Goal: Use online tool/utility: Utilize a website feature to perform a specific function

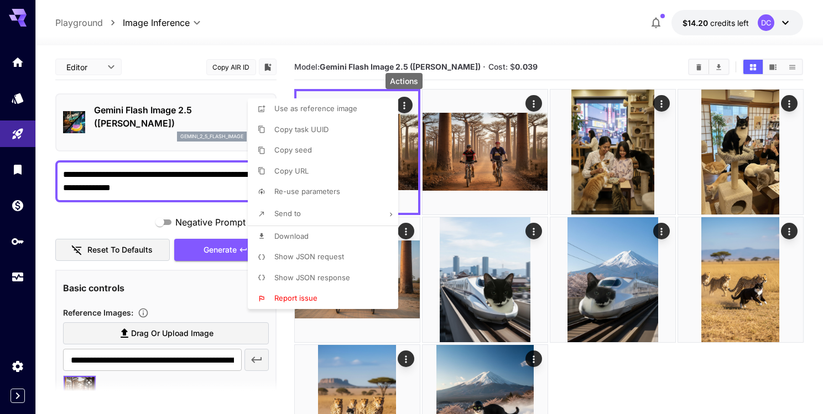
scroll to position [83, 0]
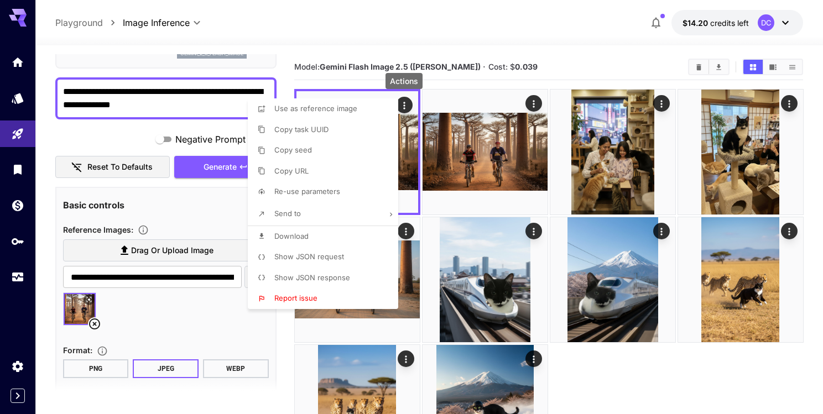
click at [296, 26] on div at bounding box center [411, 207] width 823 height 414
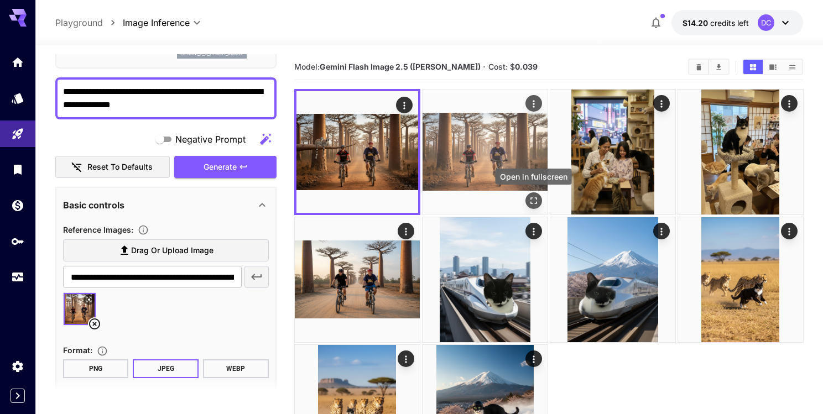
click at [532, 198] on icon "Open in fullscreen" at bounding box center [533, 200] width 7 height 7
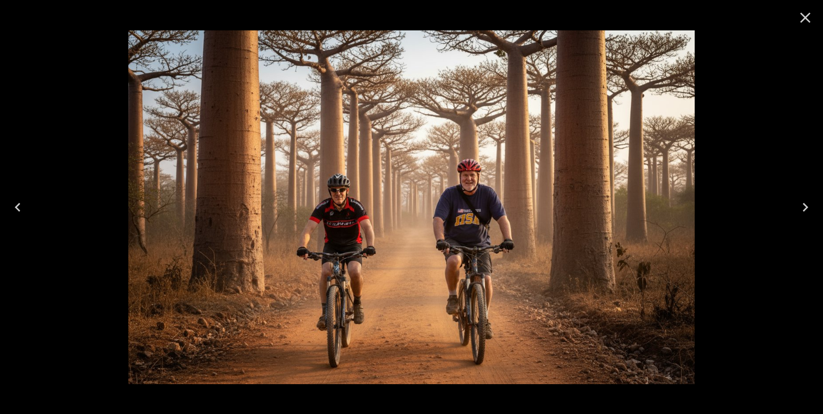
click at [808, 15] on icon "Close" at bounding box center [805, 18] width 11 height 11
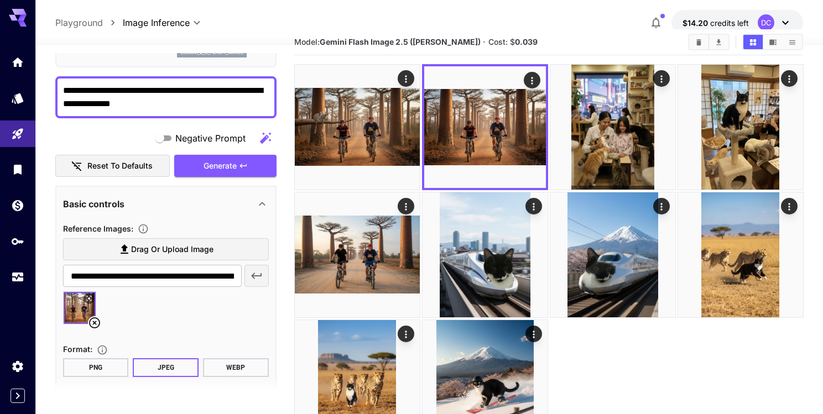
scroll to position [29, 0]
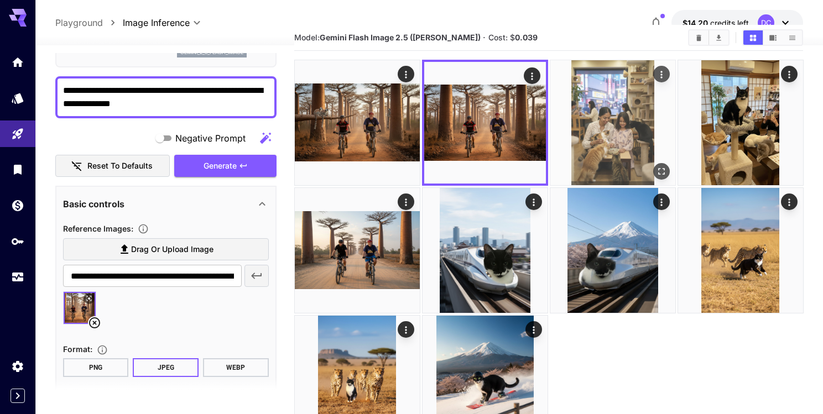
click at [636, 140] on img at bounding box center [612, 122] width 125 height 125
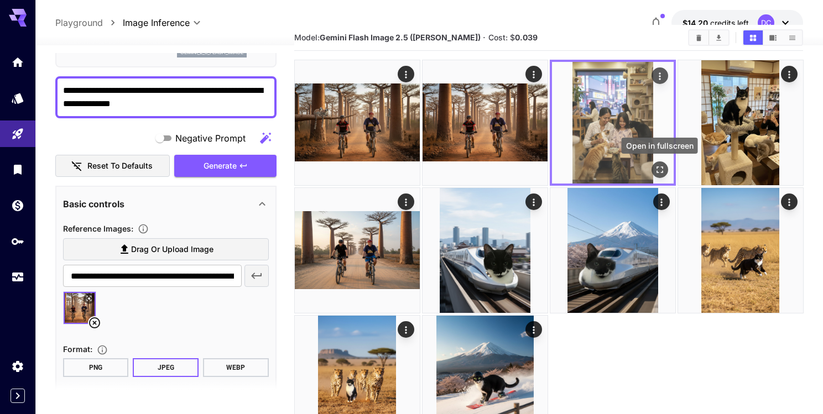
click at [658, 172] on icon "Open in fullscreen" at bounding box center [659, 169] width 7 height 7
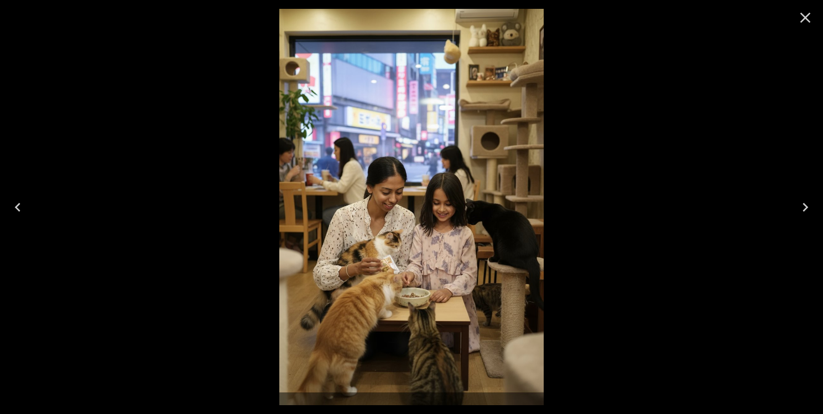
click at [806, 17] on icon "Close" at bounding box center [805, 18] width 11 height 11
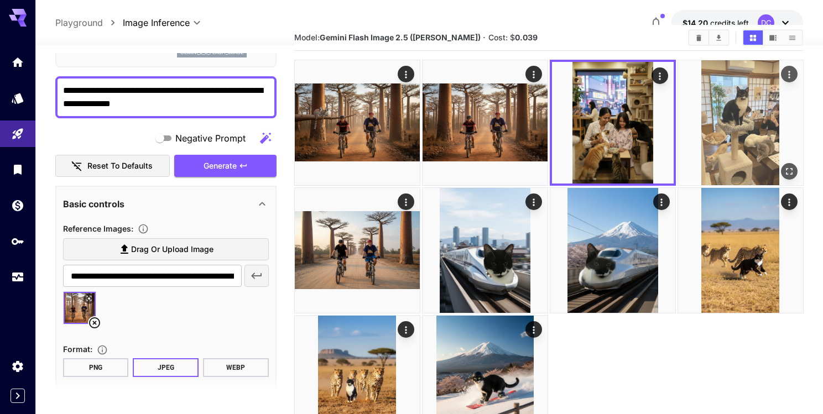
click at [789, 171] on icon "Open in fullscreen" at bounding box center [788, 171] width 11 height 11
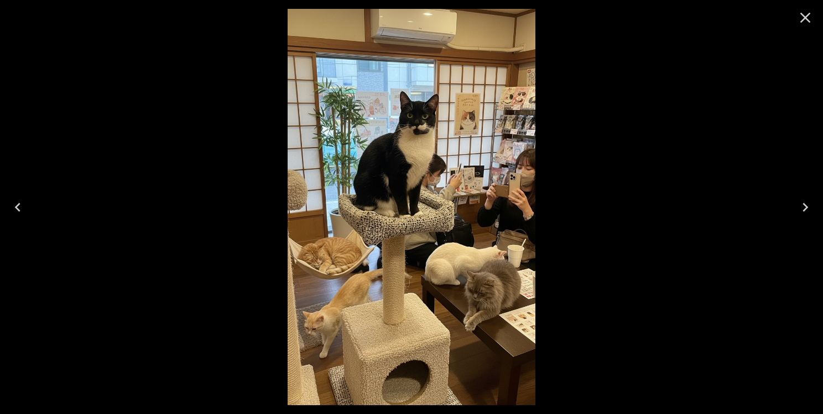
click at [808, 17] on icon "Close" at bounding box center [805, 18] width 18 height 18
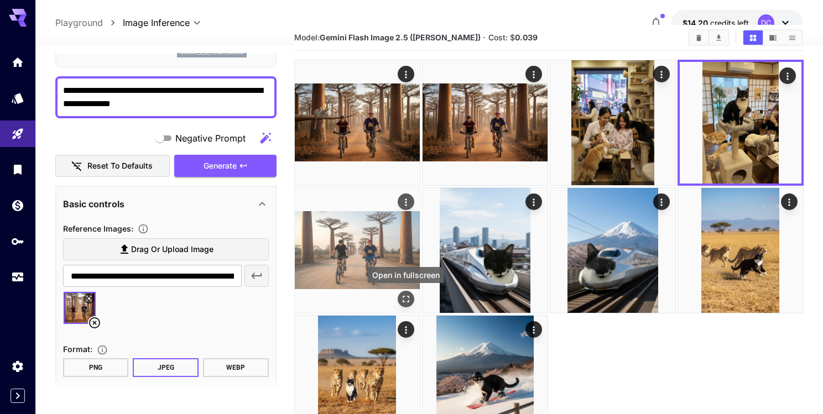
click at [405, 297] on icon "Open in fullscreen" at bounding box center [405, 299] width 11 height 11
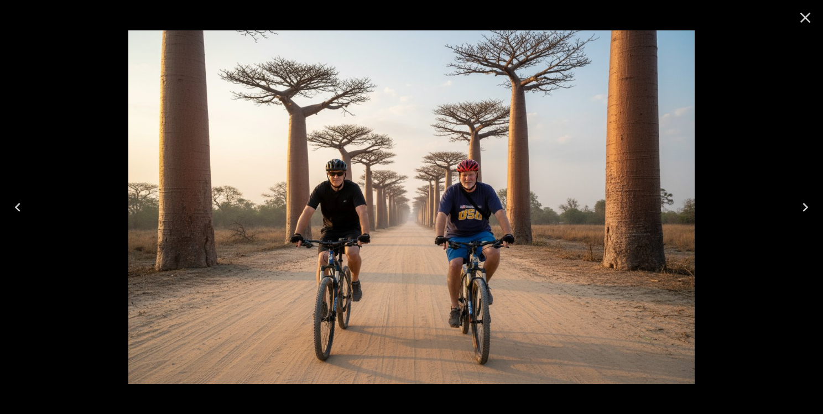
click at [809, 15] on icon "Close" at bounding box center [805, 18] width 18 height 18
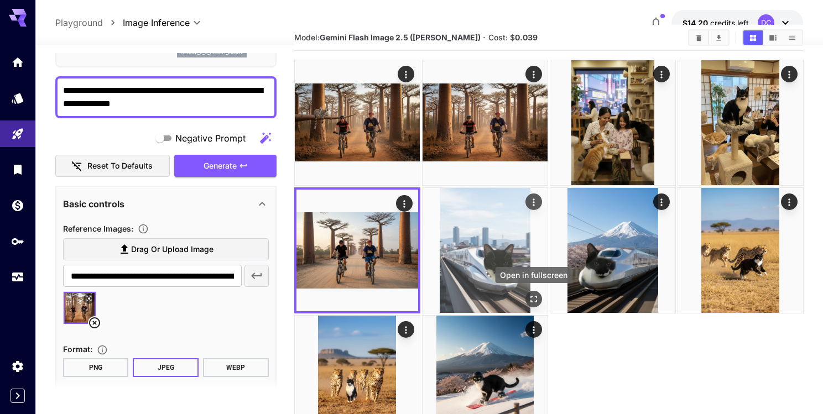
click at [536, 300] on icon "Open in fullscreen" at bounding box center [533, 299] width 7 height 7
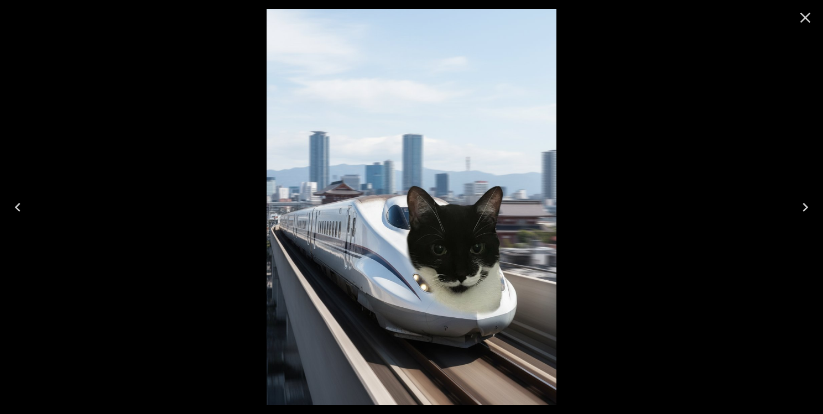
click at [805, 18] on icon "Close" at bounding box center [805, 18] width 11 height 11
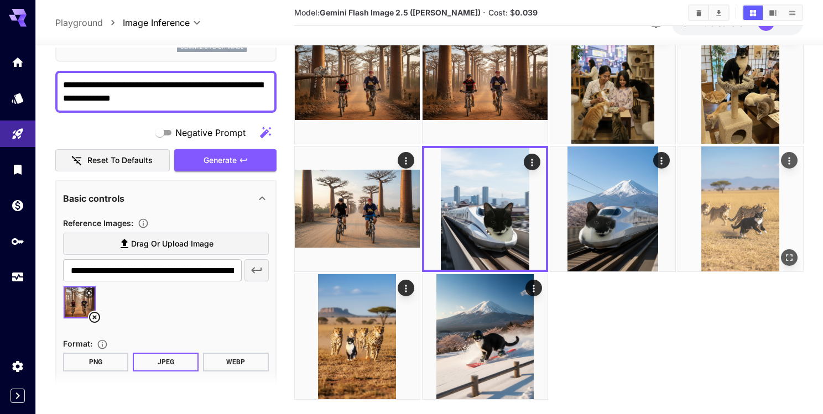
scroll to position [90, 0]
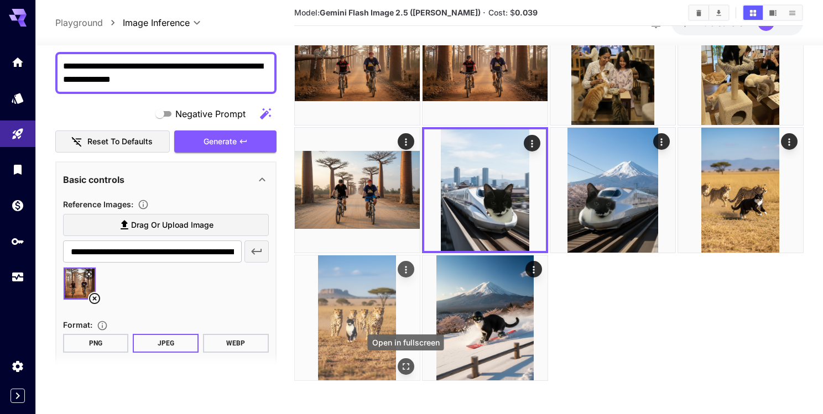
click at [407, 367] on icon "Open in fullscreen" at bounding box center [405, 366] width 11 height 11
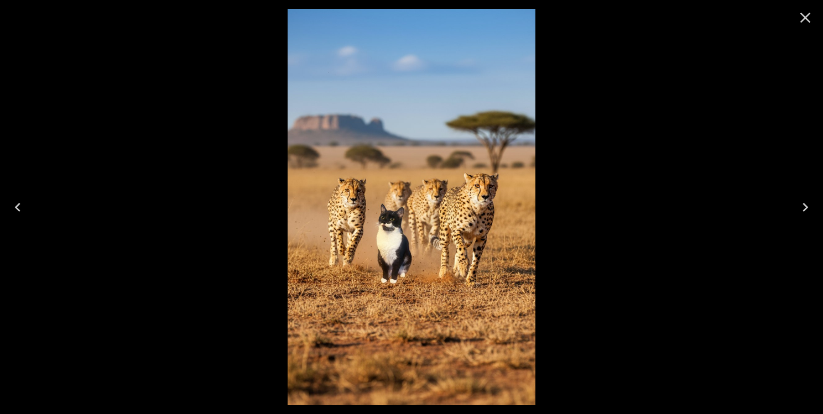
click at [801, 17] on icon "Close" at bounding box center [805, 18] width 18 height 18
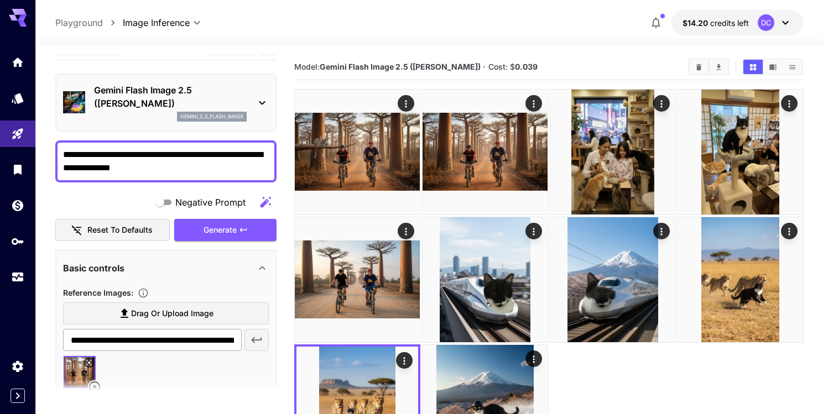
scroll to position [0, 0]
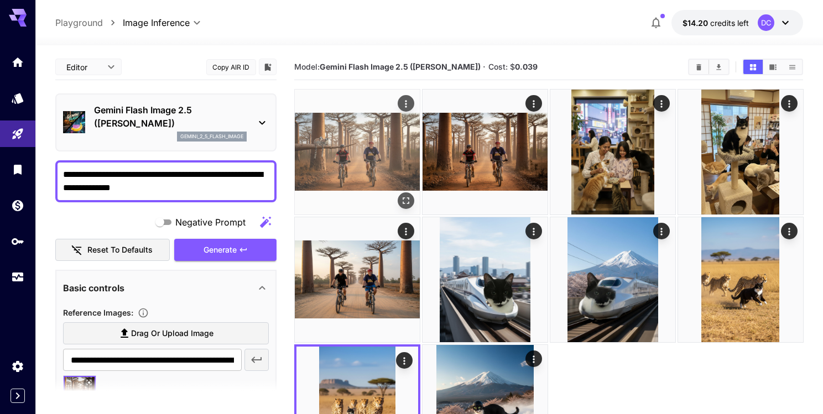
click at [368, 165] on img at bounding box center [357, 152] width 125 height 125
